Goal: Navigation & Orientation: Understand site structure

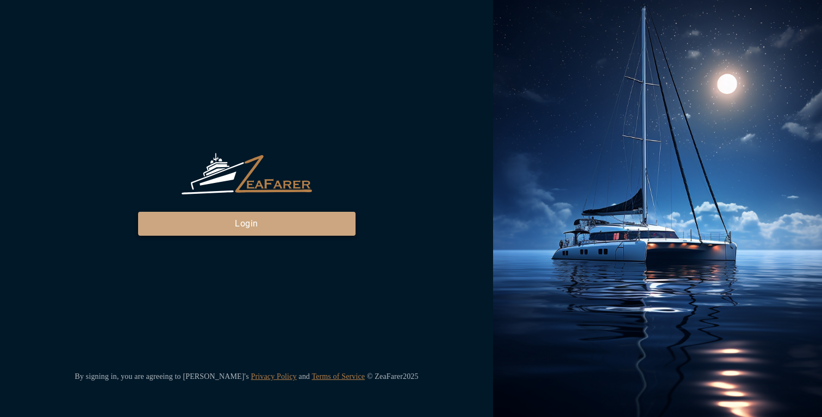
click at [296, 217] on button "Login" at bounding box center [247, 224] width 218 height 24
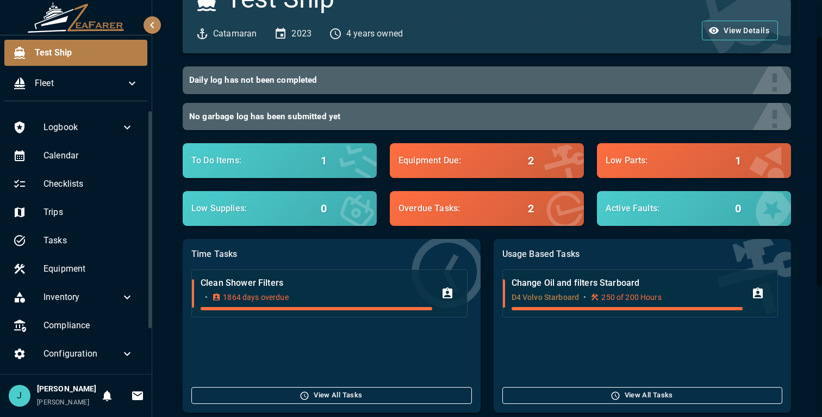
scroll to position [53, 0]
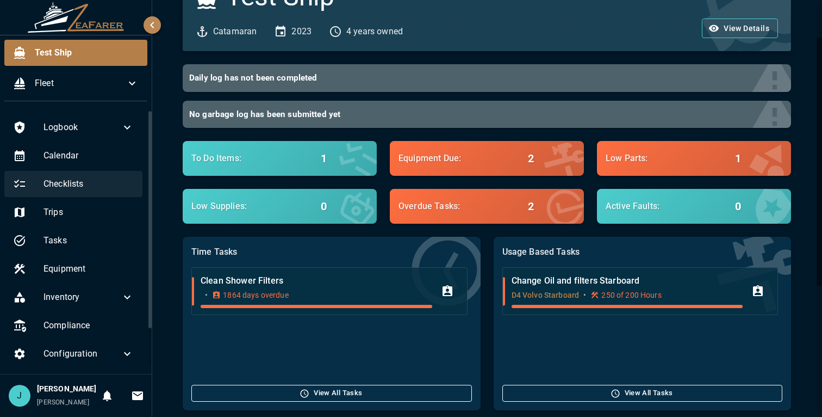
click at [92, 182] on span "Checklists" at bounding box center [89, 183] width 90 height 13
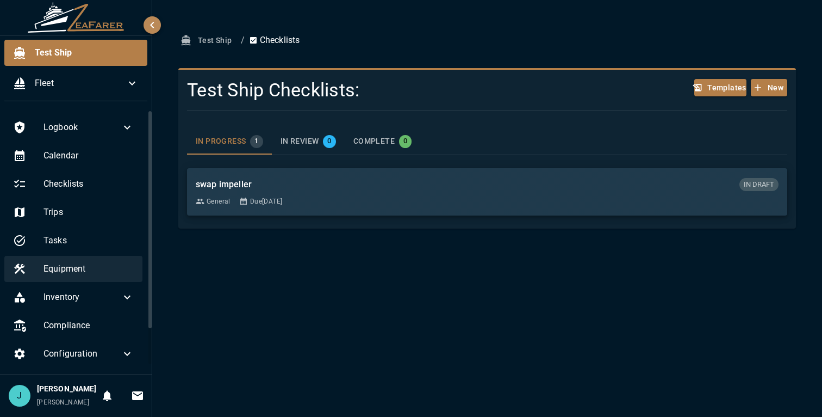
click at [72, 272] on span "Equipment" at bounding box center [89, 268] width 90 height 13
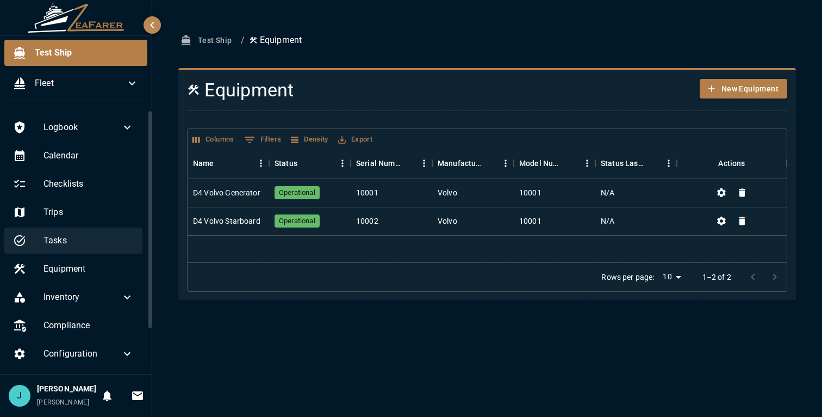
scroll to position [44, 0]
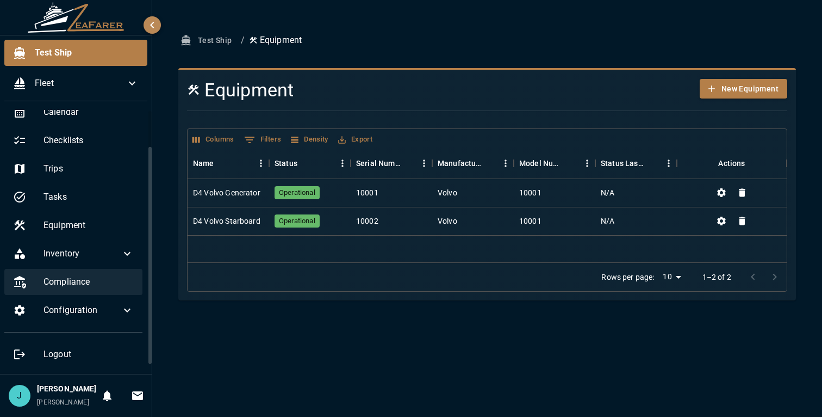
click at [100, 283] on span "Compliance" at bounding box center [89, 281] width 90 height 13
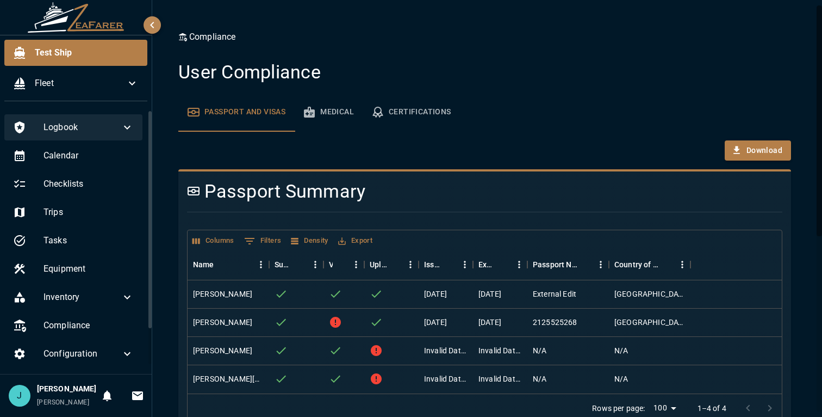
click at [91, 126] on span "Logbook" at bounding box center [82, 127] width 77 height 13
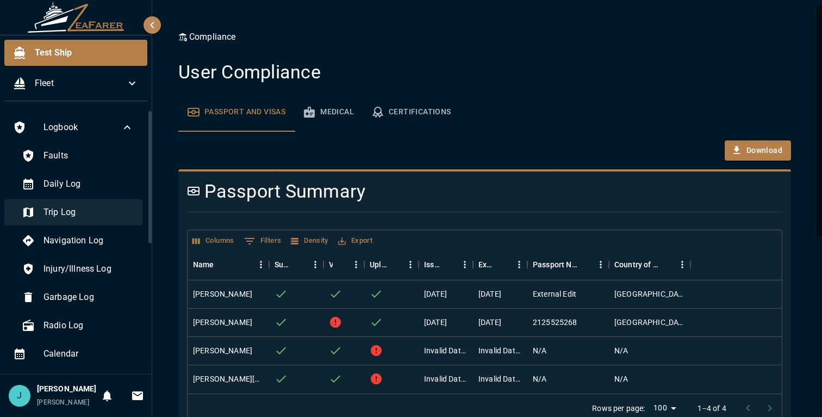
click at [88, 212] on span "Trip Log" at bounding box center [89, 212] width 90 height 13
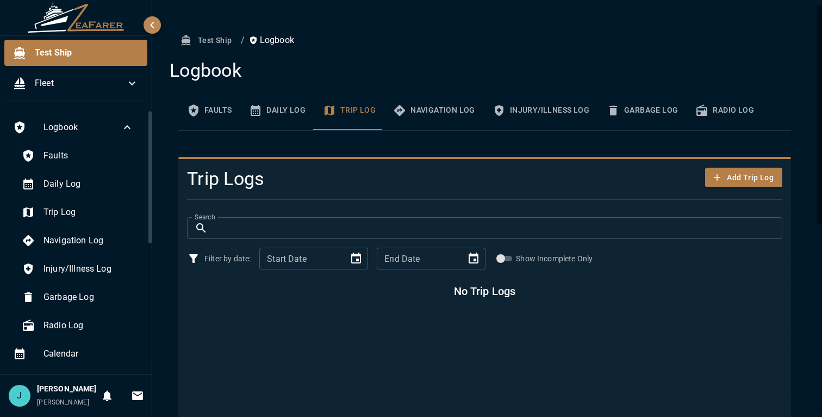
click at [85, 197] on div "Faults Daily Log Trip Log Navigation Log Injury/Illness Log Garbage Log Radio L…" at bounding box center [73, 240] width 138 height 196
click at [85, 191] on div "Daily Log" at bounding box center [77, 184] width 129 height 26
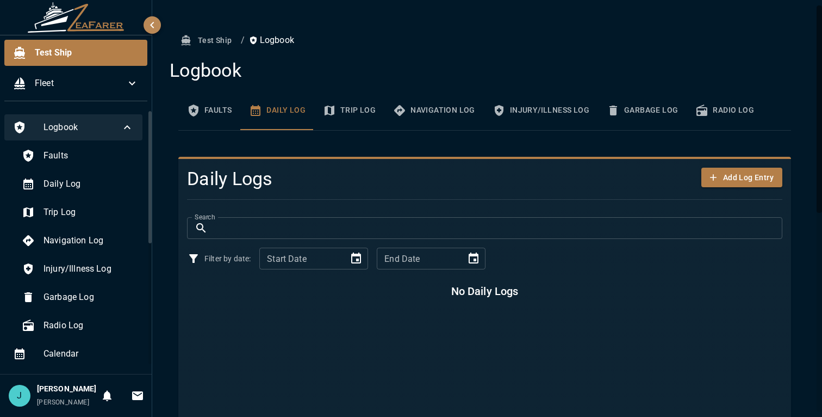
click at [120, 131] on span "Logbook" at bounding box center [82, 127] width 77 height 13
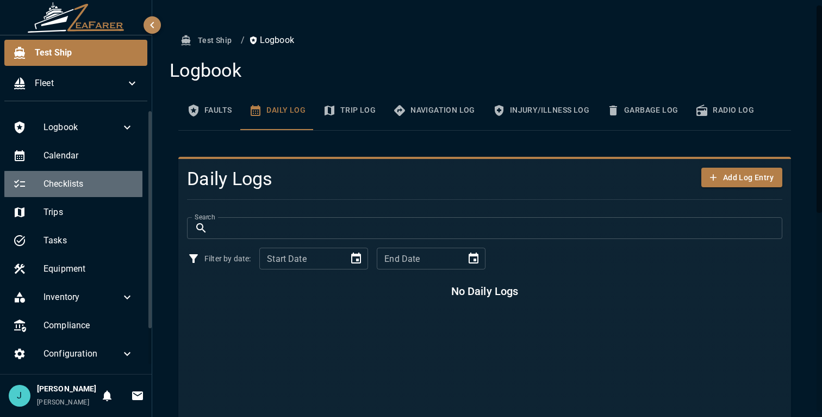
click at [92, 177] on span "Checklists" at bounding box center [89, 183] width 90 height 13
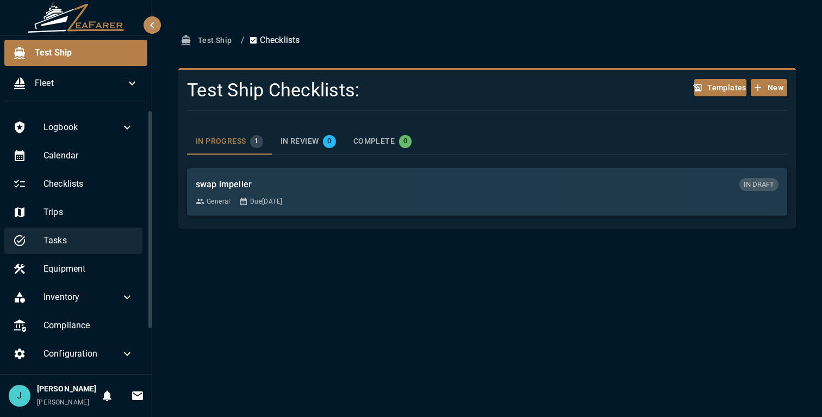
click at [117, 238] on span "Tasks" at bounding box center [89, 240] width 90 height 13
